Goal: Task Accomplishment & Management: Use online tool/utility

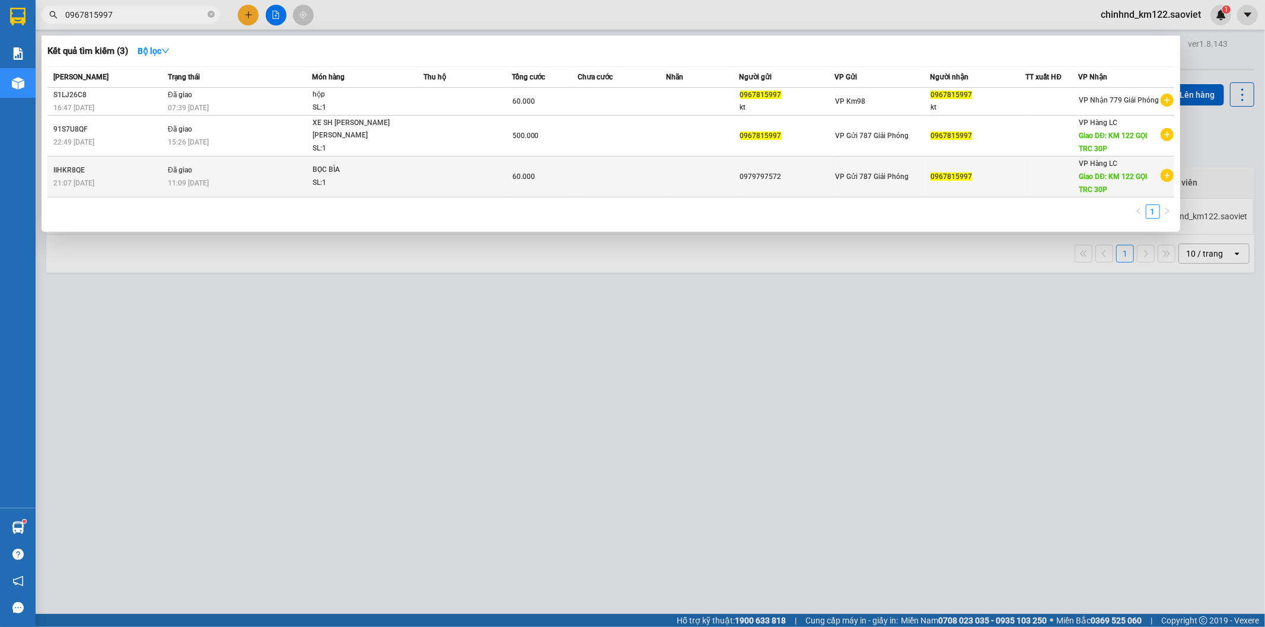
scroll to position [55, 0]
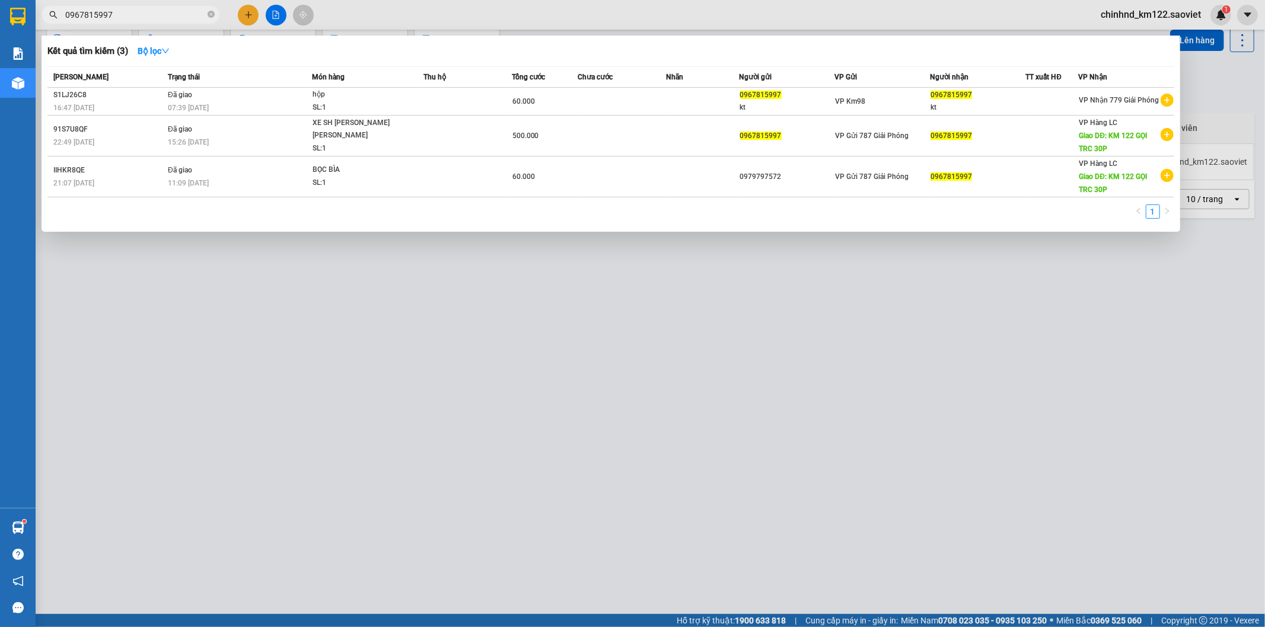
click at [332, 254] on div at bounding box center [632, 313] width 1265 height 627
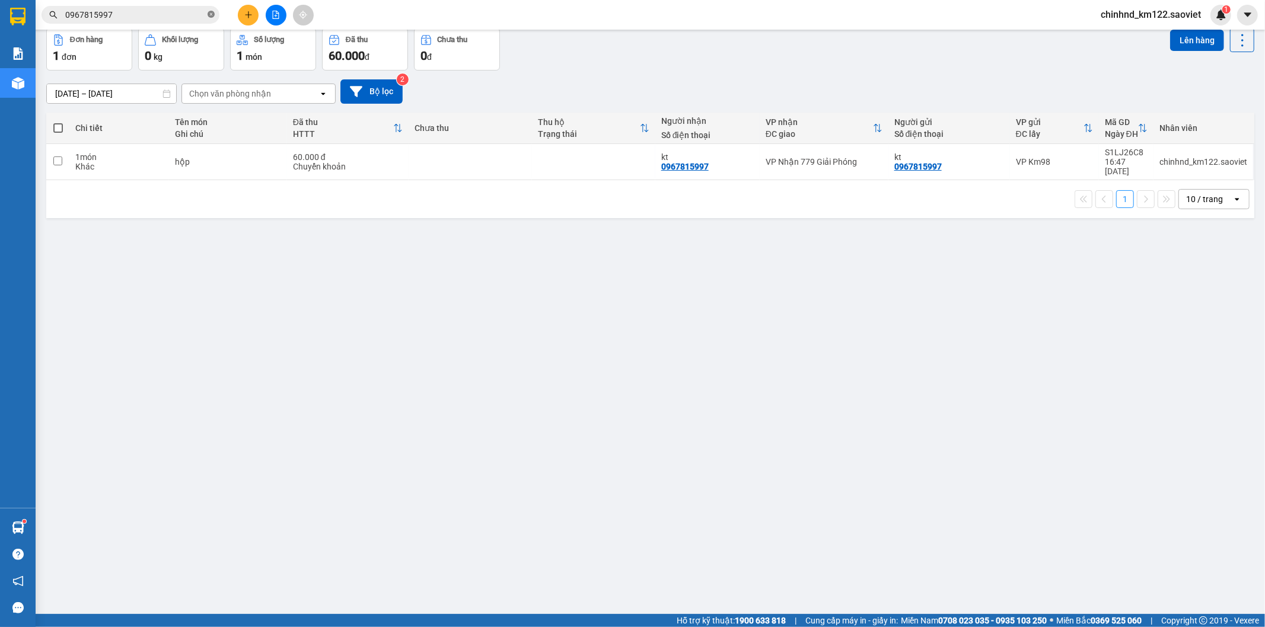
click at [214, 15] on icon "close-circle" at bounding box center [211, 14] width 7 height 7
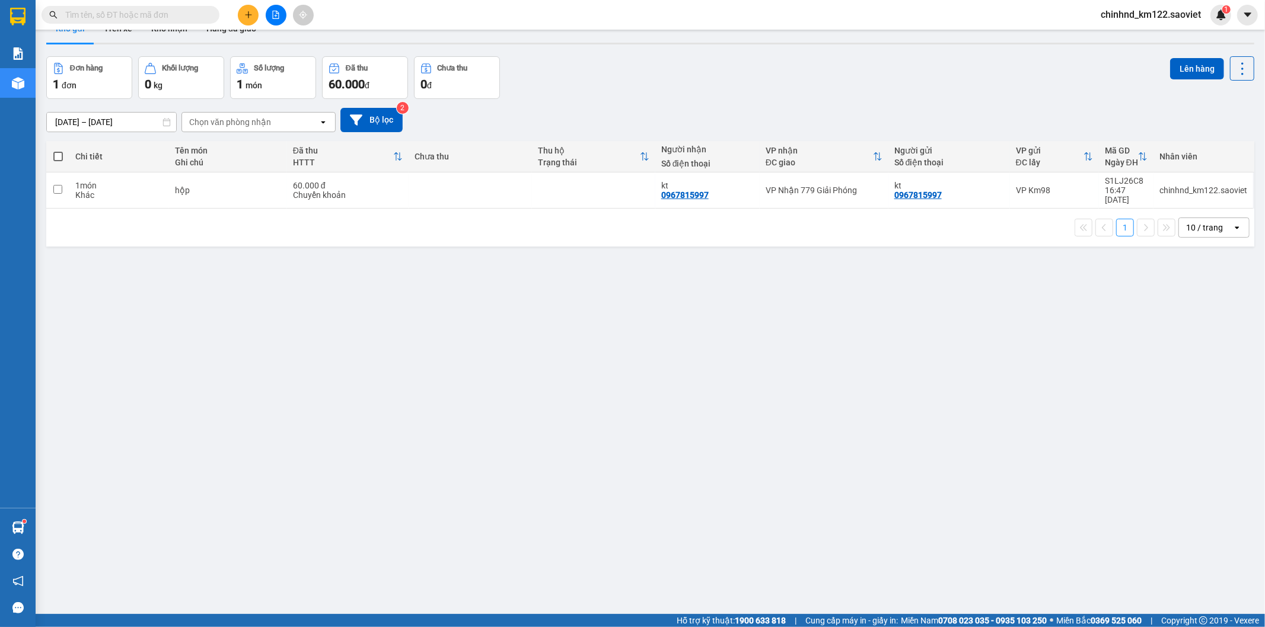
scroll to position [0, 0]
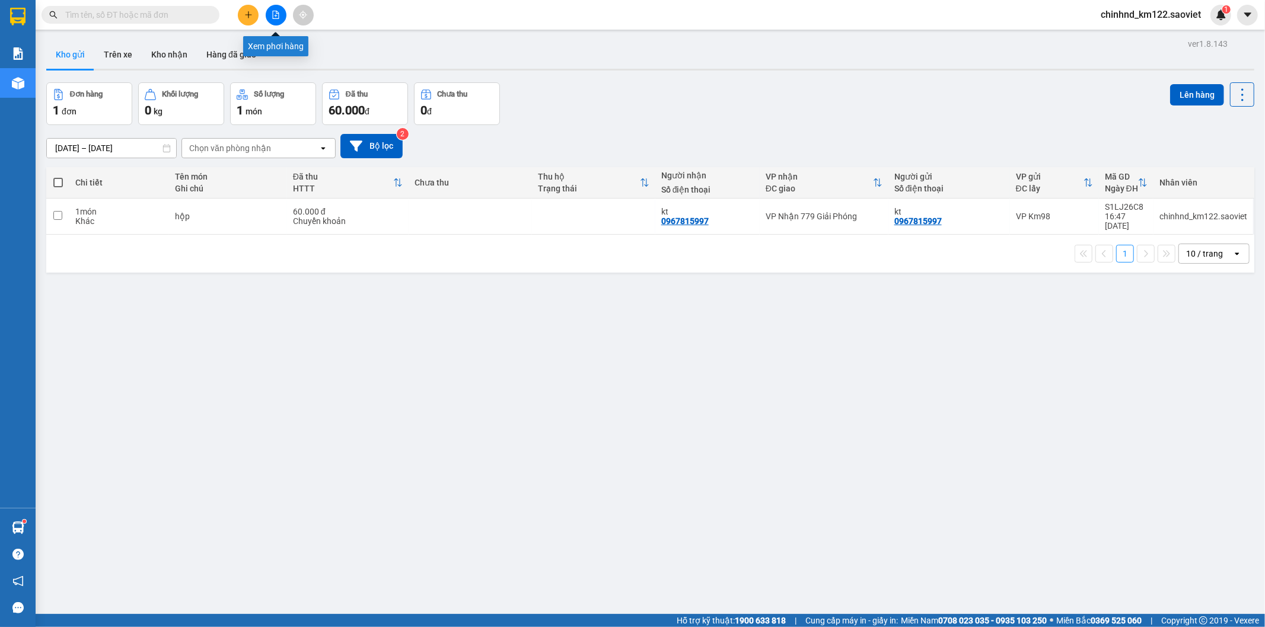
click at [270, 14] on button at bounding box center [276, 15] width 21 height 21
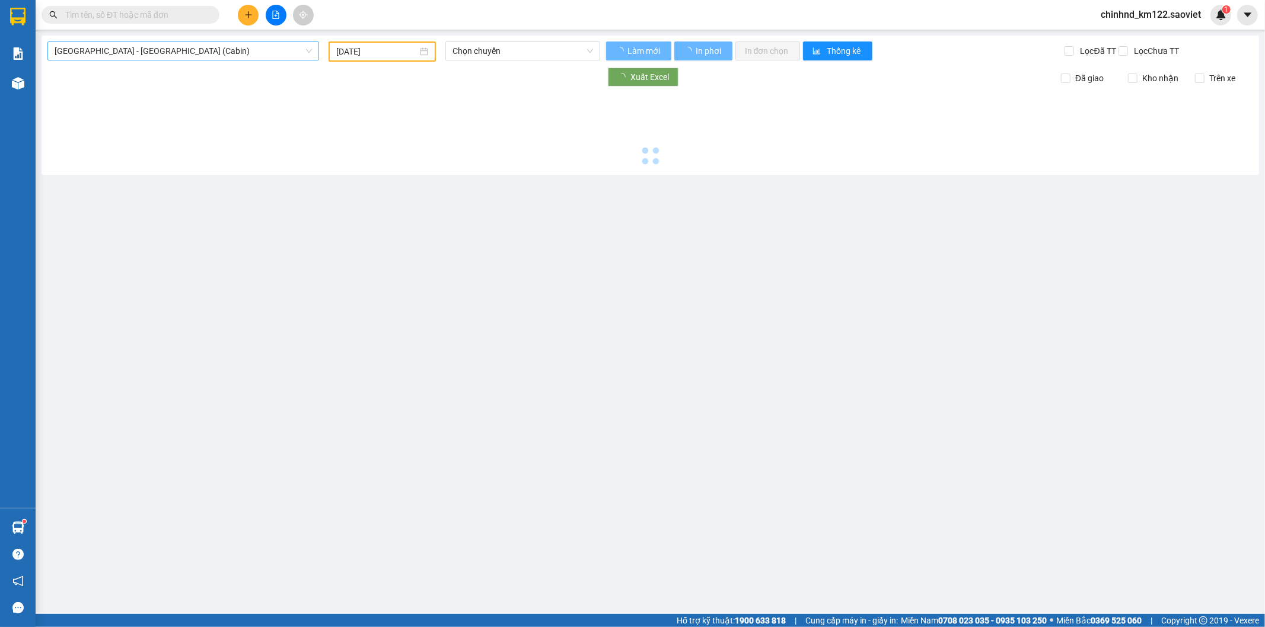
type input "[DATE]"
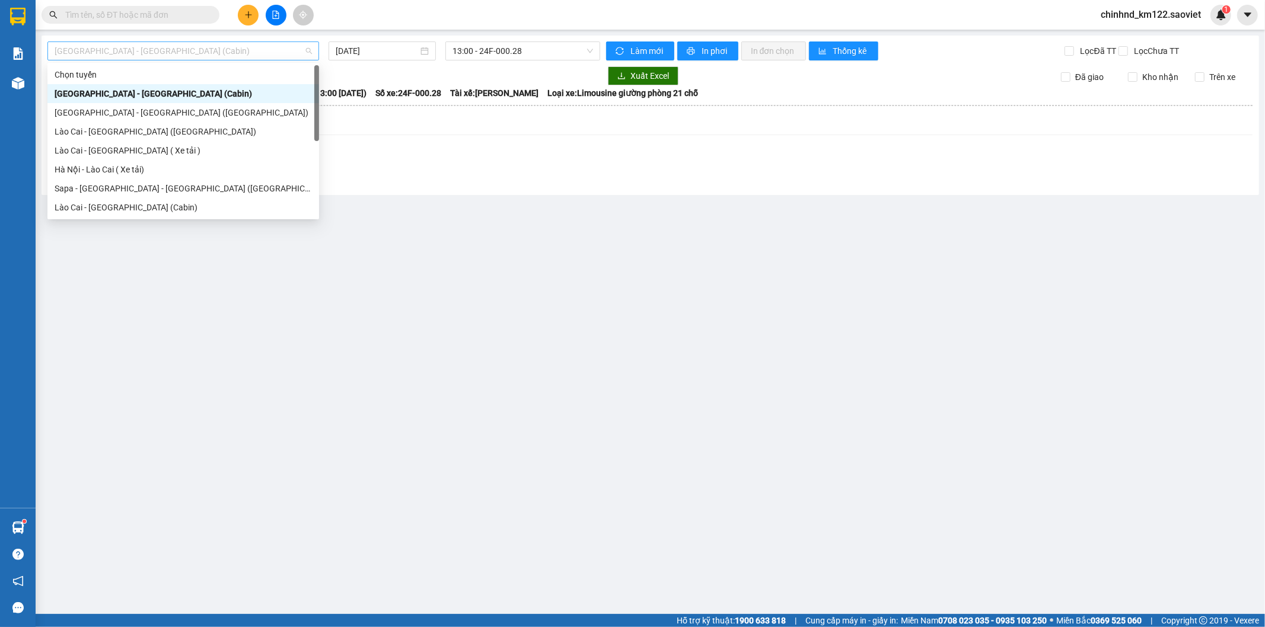
click at [107, 51] on span "[GEOGRAPHIC_DATA] - [GEOGRAPHIC_DATA] (Cabin)" at bounding box center [183, 51] width 257 height 18
click at [125, 168] on div "Hà Nội - Lào Cai ( Xe tải)" at bounding box center [183, 169] width 257 height 13
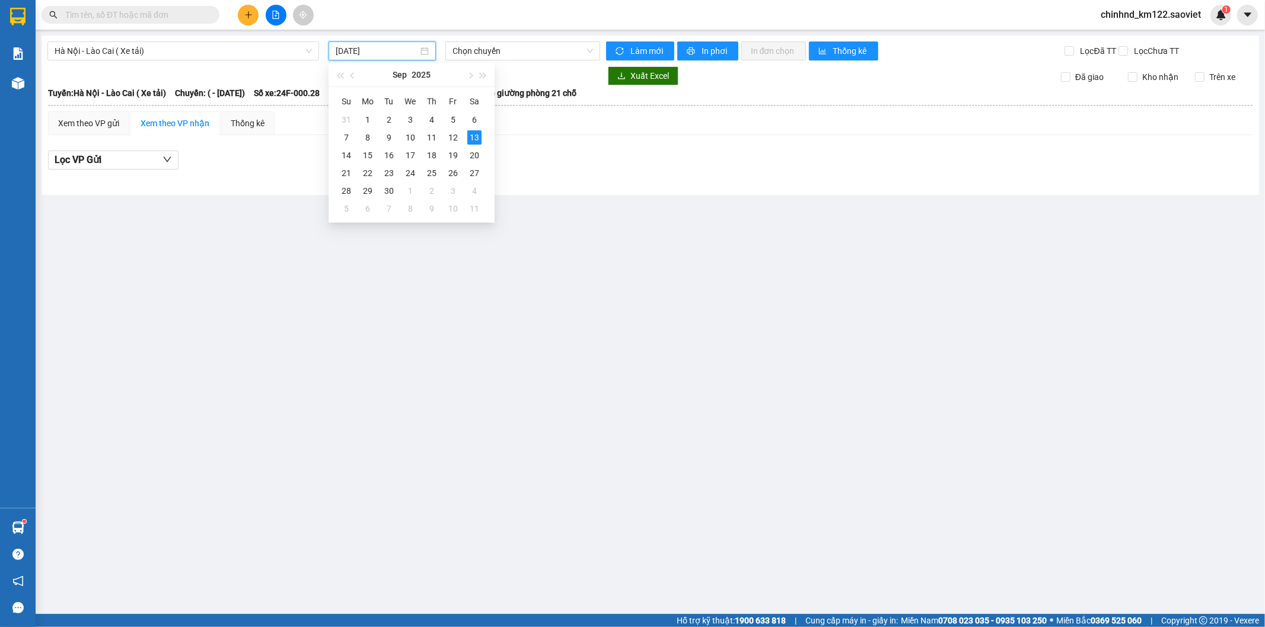
click at [396, 55] on input "[DATE]" at bounding box center [377, 50] width 82 height 13
click at [448, 135] on div "12" at bounding box center [453, 137] width 14 height 14
type input "[DATE]"
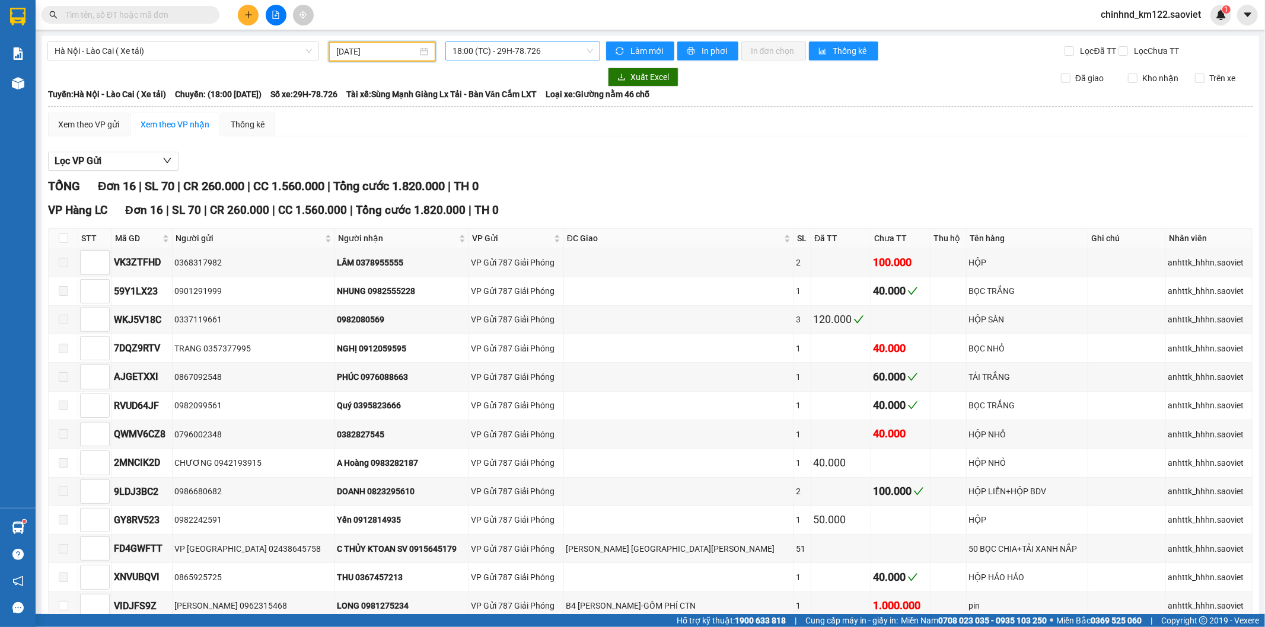
click at [478, 55] on span "18:00 (TC) - 29H-78.726" at bounding box center [523, 51] width 140 height 18
click at [576, 136] on div "Xem theo VP gửi Xem theo VP nhận Thống kê" at bounding box center [650, 125] width 1205 height 24
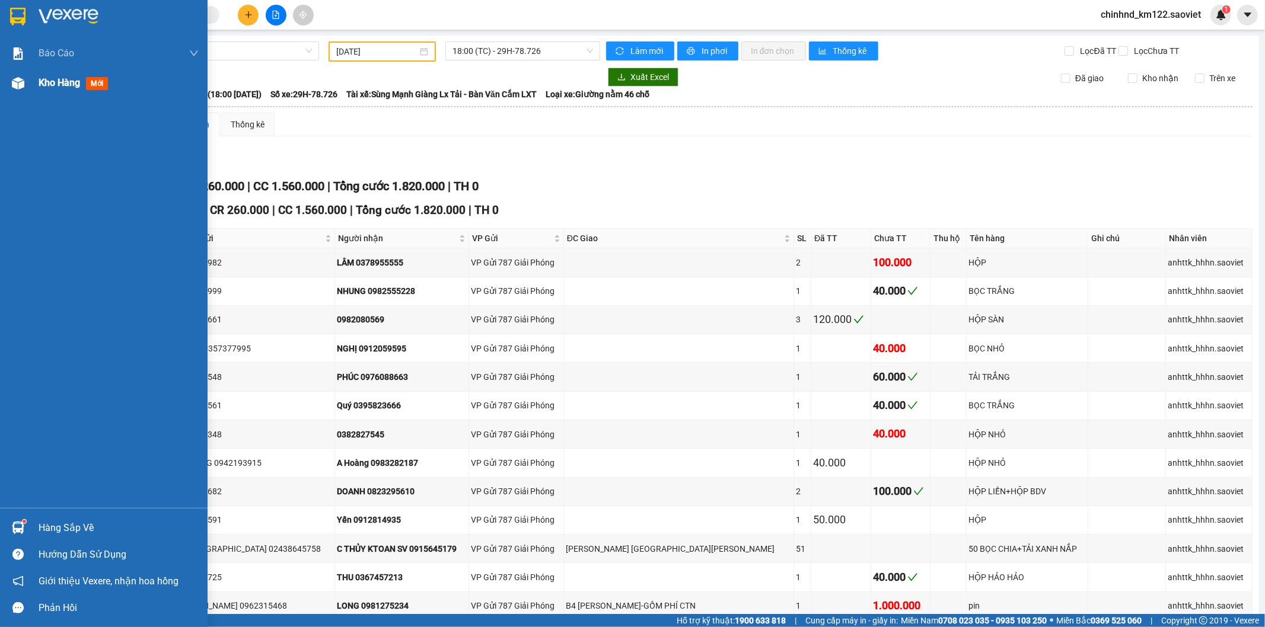
click at [66, 88] on span "Kho hàng" at bounding box center [60, 82] width 42 height 11
